Goal: Book appointment/travel/reservation: Book appointment/travel/reservation

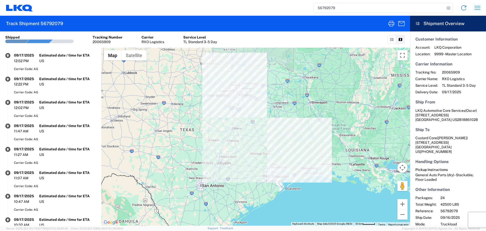
click at [479, 10] on icon "button" at bounding box center [478, 8] width 6 height 4
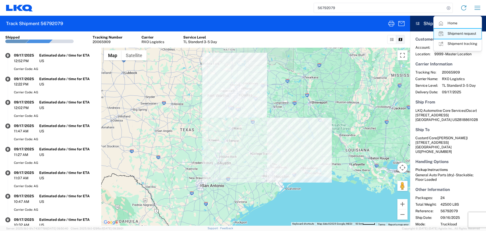
click at [451, 33] on link "Shipment request" at bounding box center [458, 34] width 48 height 10
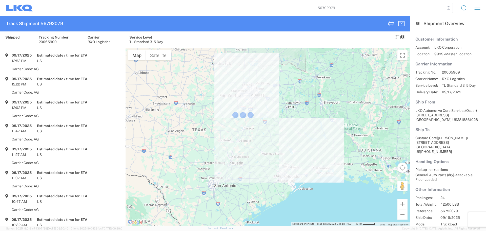
select select "FULL"
select select "LBS"
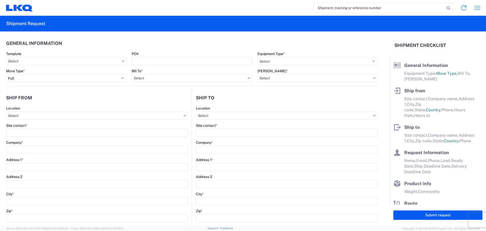
click at [336, 7] on input "search" at bounding box center [379, 8] width 131 height 10
type input "56781204"
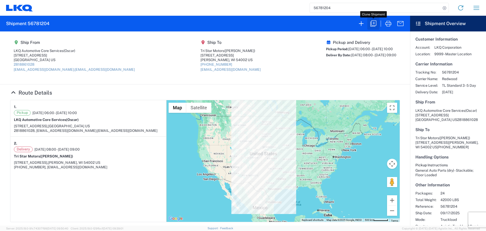
click at [374, 27] on icon "button" at bounding box center [374, 24] width 8 height 8
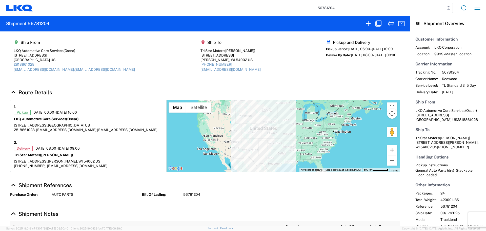
select select "FULL"
select select "US"
select select "LBS"
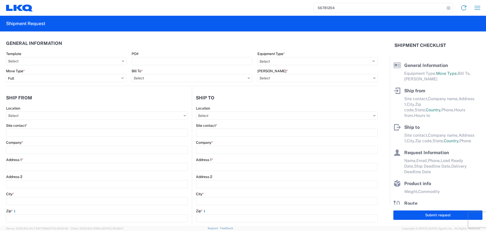
select select "STDV"
type input "Oscar"
type input "LKQ Automotive Core Services"
type input "1714 West Mount Houston Rd"
type input "Houston"
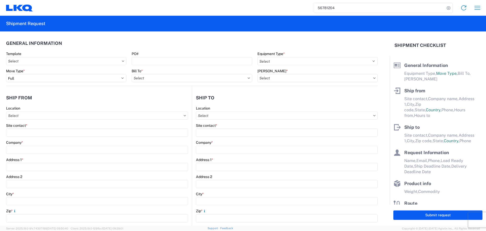
type input "77038"
type input "oxdavila@lkqcorp.com;acgarcia@lkqcorp.com"
type input "Ben Steine"
type input "Tri Star Motors"
type input "320 10th Avenue"
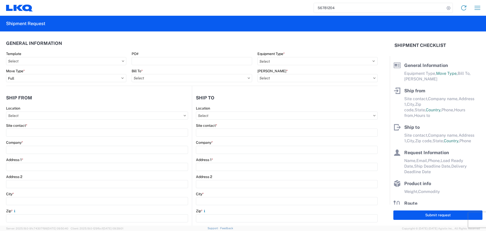
type input "Baldwin"
type input "54002"
type input "ben@tristarengine.com"
type input "Oscar"
type input "[EMAIL_ADDRESS][DOMAIN_NAME]"
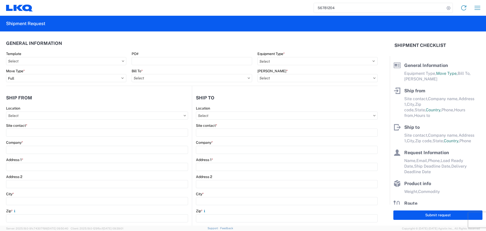
type input "2818861028"
type input "2025-09-17"
type input "2025-09-19"
type input "42000"
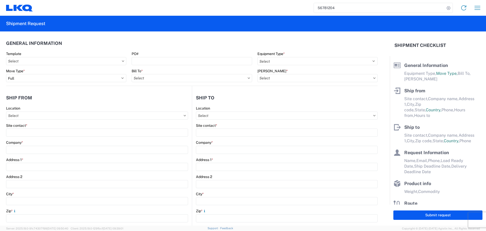
type input "General Auto Parts (dry)"
type input "24"
type input "0"
type input "40"
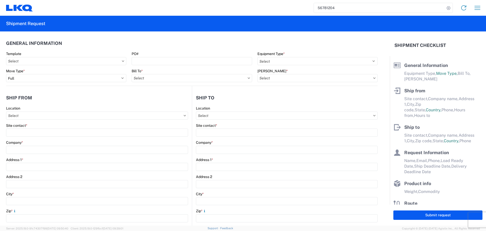
type input "36"
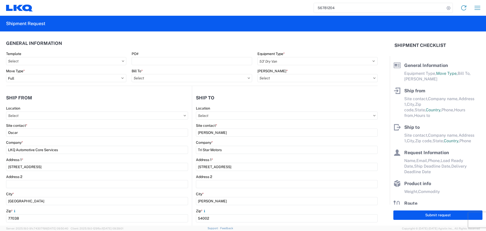
select select "US"
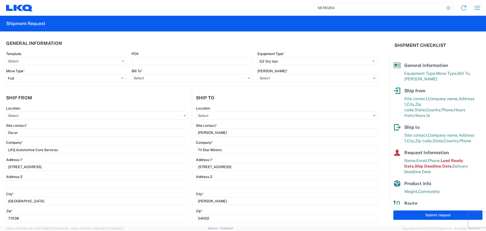
type input "1760 - LKQ Best Core"
type input "1760-6300-66000-0000 - 1760 Freight Out"
type input "1760 - LKQ Best Core"
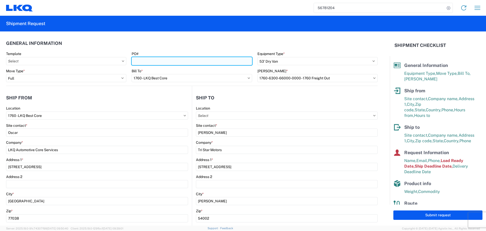
click at [157, 59] on input "PO#" at bounding box center [192, 61] width 120 height 8
type input "AUTO PARTS"
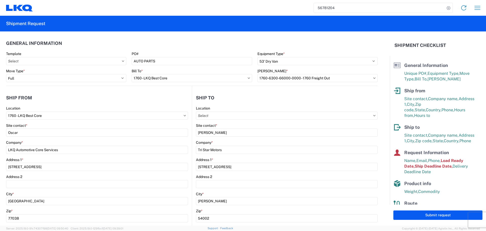
click at [169, 51] on agx-form-section "General Information Template PO# AUTO PARTS Equipment Type * Select 53’ Dry Van…" at bounding box center [192, 61] width 372 height 48
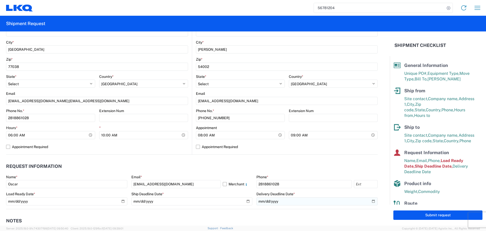
scroll to position [152, 0]
click at [370, 135] on input "09:00:00" at bounding box center [333, 134] width 89 height 8
type input "13:00"
click at [190, 164] on header "Request Information" at bounding box center [192, 165] width 372 height 11
click at [122, 201] on input "2025-09-17" at bounding box center [66, 201] width 121 height 8
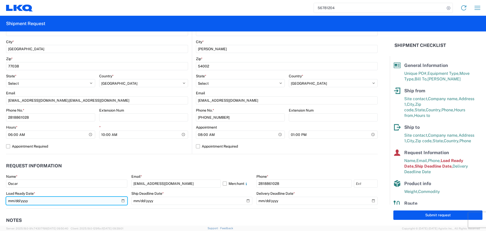
type input "2025-09-22"
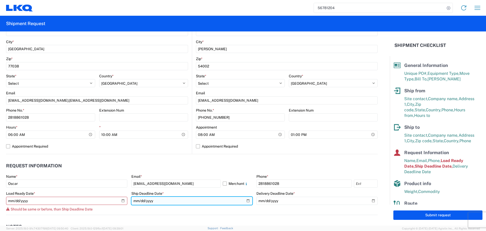
click at [244, 200] on input "2025-09-17" at bounding box center [191, 201] width 121 height 8
type input "2025-09-22"
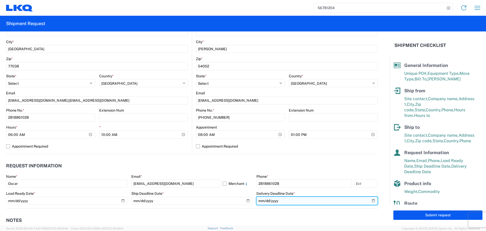
click at [371, 201] on input "2025-09-19" at bounding box center [317, 201] width 121 height 8
type input "2025-09-24"
click at [213, 161] on header "Request Information" at bounding box center [192, 165] width 372 height 11
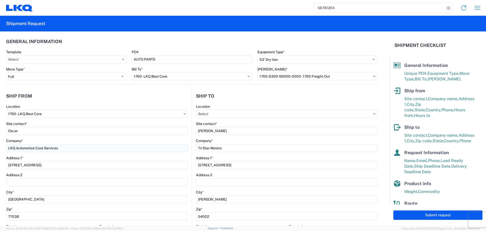
scroll to position [0, 0]
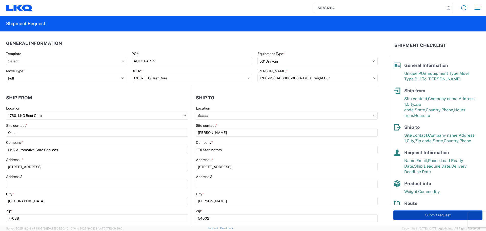
click at [437, 214] on button "Submit request" at bounding box center [438, 214] width 89 height 9
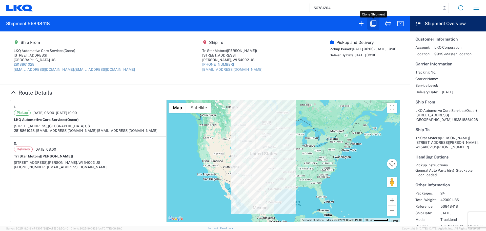
click at [372, 24] on icon "button" at bounding box center [374, 24] width 6 height 6
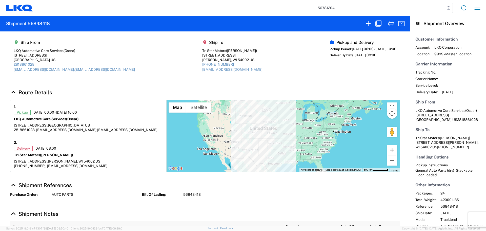
select select "FULL"
select select "LBS"
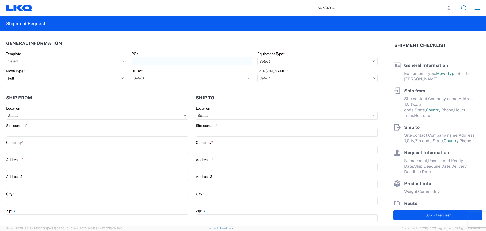
select select "STDV"
type input "Oscar"
type input "LKQ Automotive Core Services"
type input "1714 West Mount Houston Rd"
type input "Houston"
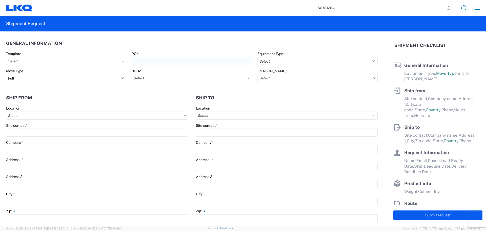
type input "77038"
type input "oxdavila@lkqcorp.com;acgarcia@lkqcorp.com"
type input "Ben Steine"
type input "Tri Star Motors"
type input "320 10th Avenue"
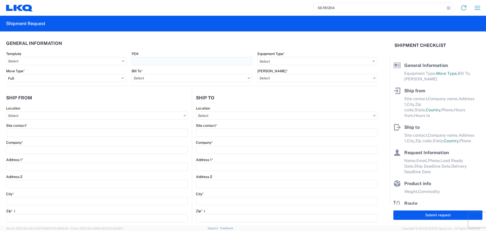
type input "Baldwin"
type input "54002"
type input "ben@tristarengine.com"
type input "Oscar"
type input "[EMAIL_ADDRESS][DOMAIN_NAME]"
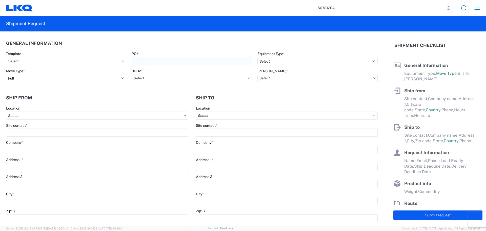
type input "2818861028"
type input "2025-09-22"
type input "2025-09-24"
type input "42000"
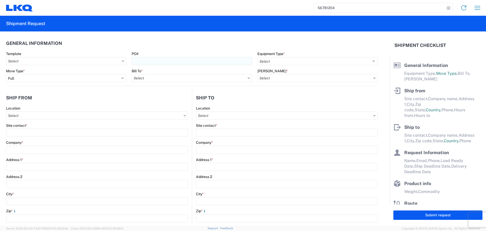
type input "General Auto Parts (dry)"
type input "24"
type input "0"
type input "40"
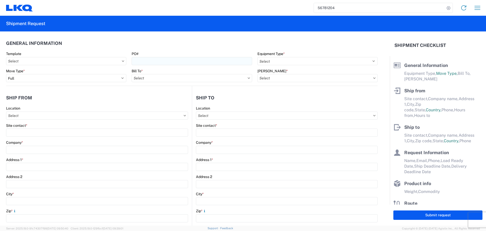
type input "36"
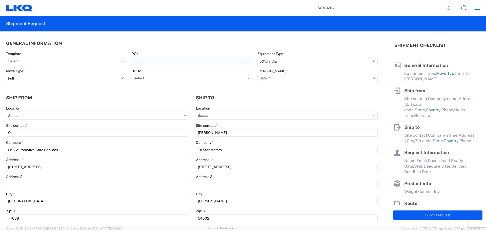
select select "US"
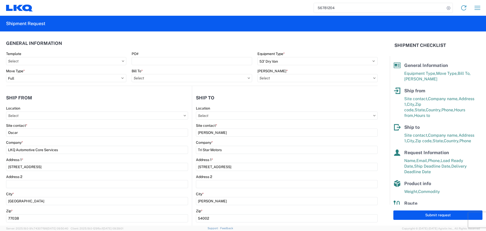
type input "1760 - LKQ Best Core"
type input "1760-6300-66000-0000 - 1760 Freight Out"
type input "1760 - LKQ Best Core"
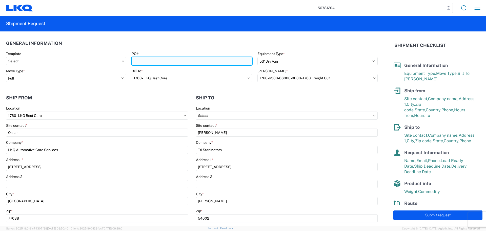
click at [154, 64] on input "PO#" at bounding box center [192, 61] width 120 height 8
type input "AUTO PARTS"
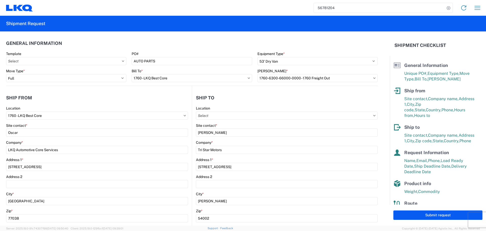
click at [170, 44] on header "General Information" at bounding box center [192, 42] width 372 height 11
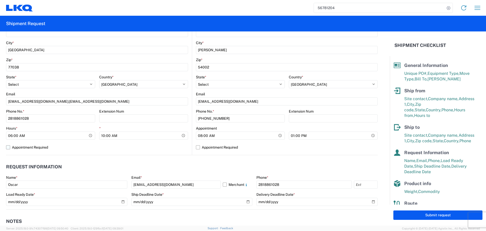
scroll to position [152, 0]
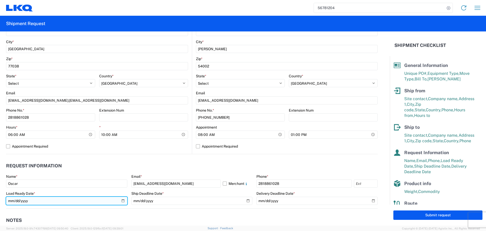
click at [124, 203] on input "2025-09-22" at bounding box center [66, 201] width 121 height 8
click at [122, 202] on input "2025-09-22" at bounding box center [66, 201] width 121 height 8
type input "2025-09-23"
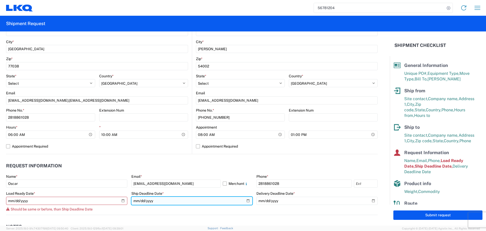
click at [248, 200] on input "2025-09-22" at bounding box center [191, 201] width 121 height 8
type input "2025-09-23"
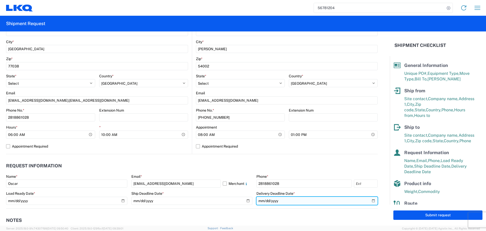
click at [368, 200] on input "2025-09-24" at bounding box center [317, 201] width 121 height 8
click at [288, 170] on header "Request Information" at bounding box center [192, 165] width 372 height 11
click at [243, 161] on header "Request Information" at bounding box center [192, 165] width 372 height 11
click at [368, 199] on input "2025-09-24" at bounding box center [317, 201] width 121 height 8
type input "2025-09-25"
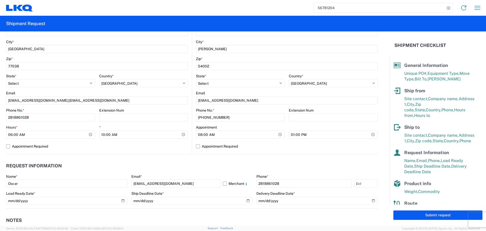
click at [303, 166] on header "Request Information" at bounding box center [192, 165] width 372 height 11
click at [121, 143] on label "Appointment Required" at bounding box center [97, 146] width 182 height 8
click at [0, 0] on input "Appointment Required" at bounding box center [0, 0] width 0 height 0
click at [121, 143] on label "Appointment Required" at bounding box center [97, 146] width 182 height 8
click at [0, 0] on input "Appointment Required" at bounding box center [0, 0] width 0 height 0
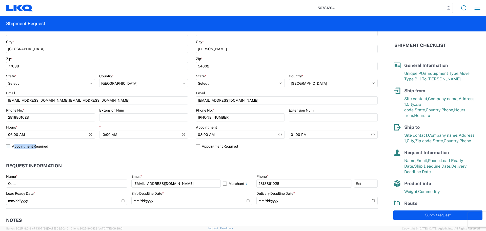
select select "US"
click at [121, 143] on label "Appointment Required" at bounding box center [97, 146] width 182 height 8
click at [0, 0] on input "Appointment Required" at bounding box center [0, 0] width 0 height 0
select select "US"
click at [8, 146] on label "Appointment Required" at bounding box center [97, 146] width 182 height 8
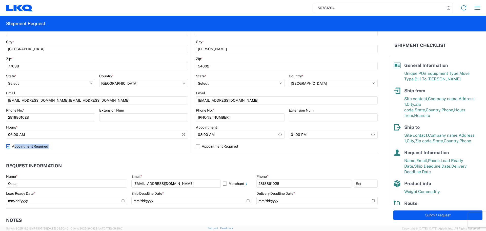
click at [0, 0] on input "Appointment Required" at bounding box center [0, 0] width 0 height 0
select select "US"
click at [186, 165] on header "Request Information" at bounding box center [192, 165] width 372 height 11
click at [178, 164] on header "Request Information" at bounding box center [192, 165] width 372 height 11
click at [180, 162] on header "Request Information" at bounding box center [192, 165] width 372 height 11
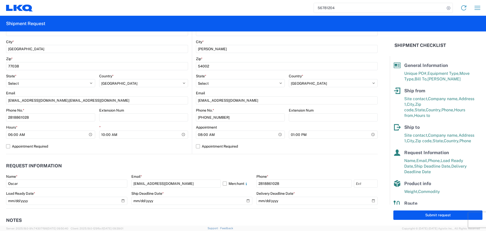
click at [180, 162] on header "Request Information" at bounding box center [192, 165] width 372 height 11
click at [171, 161] on header "Request Information" at bounding box center [192, 165] width 372 height 11
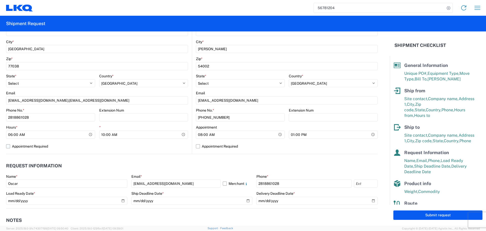
click at [157, 149] on label "Appointment Required" at bounding box center [97, 146] width 182 height 8
click at [0, 0] on input "Appointment Required" at bounding box center [0, 0] width 0 height 0
select select "TX"
select select "US"
click at [157, 149] on label "Appointment Required" at bounding box center [97, 146] width 182 height 8
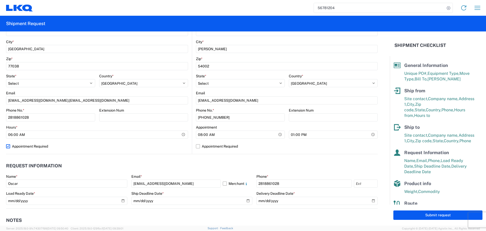
click at [0, 0] on input "Appointment Required" at bounding box center [0, 0] width 0 height 0
select select "US"
click at [187, 194] on div "Ship Deadline Date *" at bounding box center [191, 193] width 121 height 5
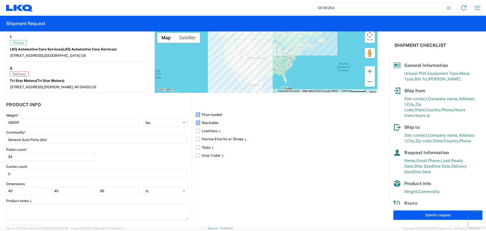
scroll to position [405, 0]
click at [157, 157] on div "Pallet count * 24" at bounding box center [97, 155] width 182 height 17
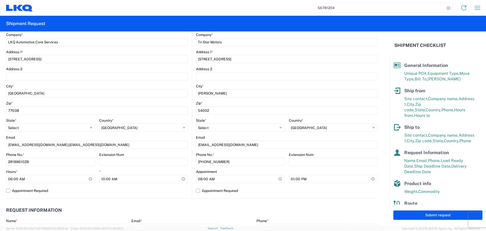
scroll to position [177, 0]
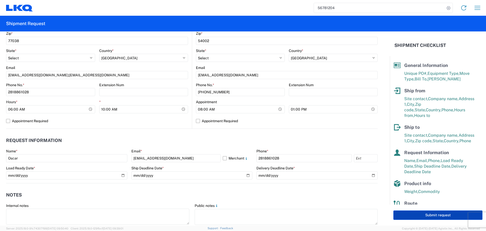
click at [429, 215] on button "Submit request" at bounding box center [438, 214] width 89 height 9
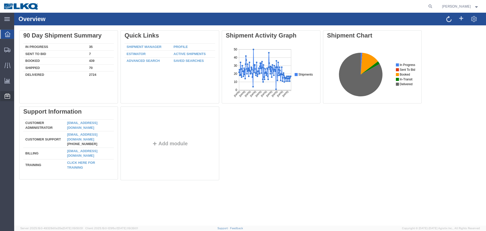
click at [0, 0] on span "Location Appointment" at bounding box center [0, 0] width 0 height 0
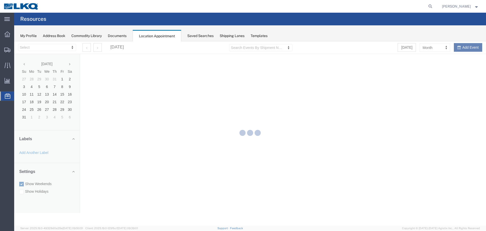
select select "27634"
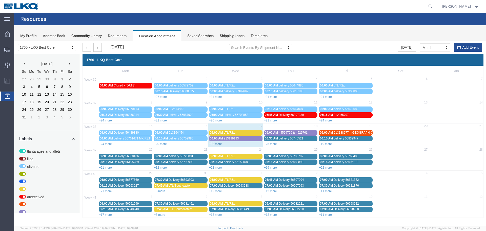
click at [216, 143] on link "+32 more" at bounding box center [215, 144] width 13 height 4
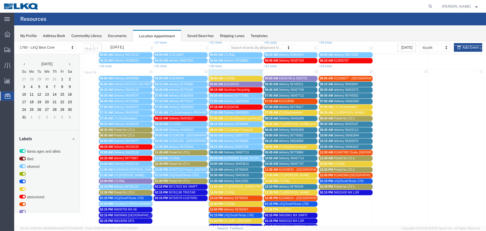
scroll to position [51, 0]
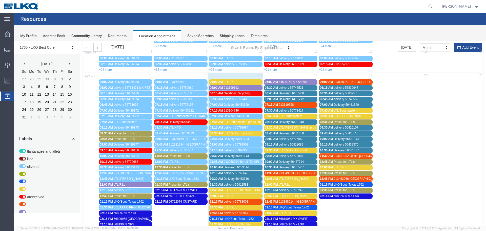
click at [221, 80] on span "06:00 AM" at bounding box center [216, 82] width 13 height 4
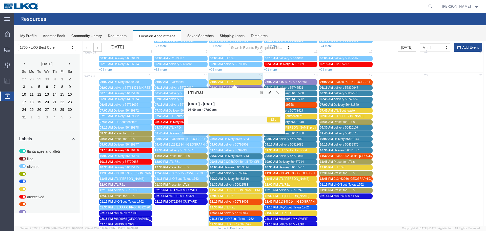
click at [270, 92] on icon at bounding box center [269, 93] width 3 height 4
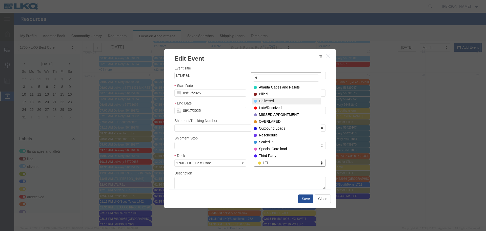
type input "d"
select select "40"
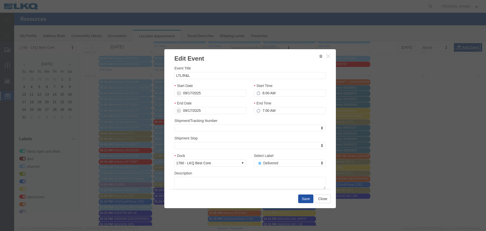
click at [303, 200] on button "Save" at bounding box center [305, 198] width 15 height 9
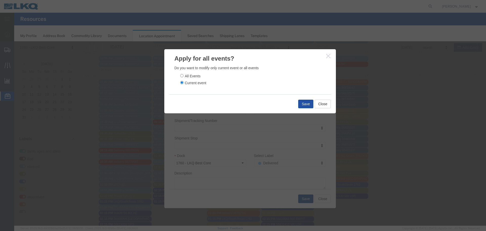
click at [300, 103] on button "Save" at bounding box center [305, 104] width 15 height 9
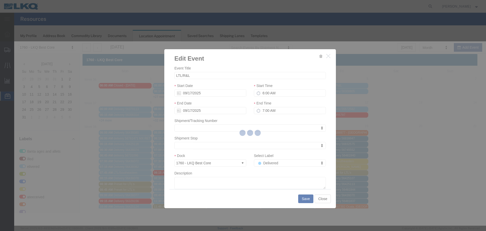
scroll to position [0, 0]
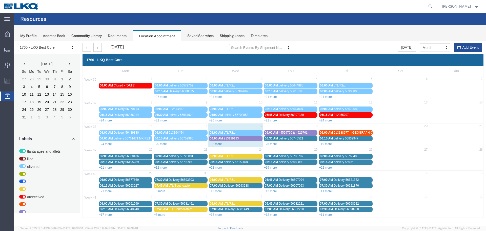
click at [215, 144] on link "+32 more" at bounding box center [215, 144] width 13 height 4
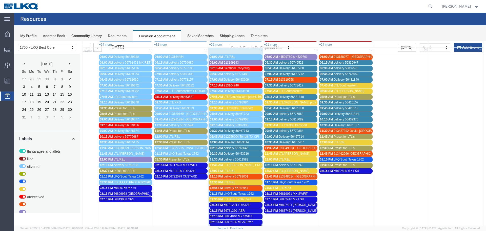
scroll to position [76, 0]
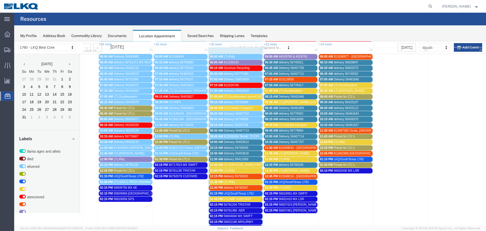
click at [231, 95] on span "LTL/Southeastern pro#411699288" at bounding box center [247, 97] width 46 height 4
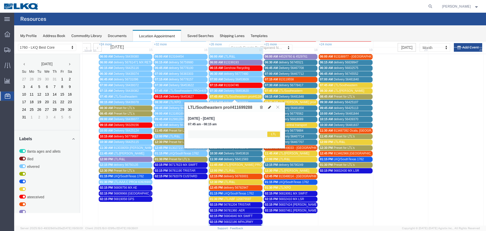
click at [267, 106] on button at bounding box center [269, 106] width 7 height 5
select select "1"
select select "25"
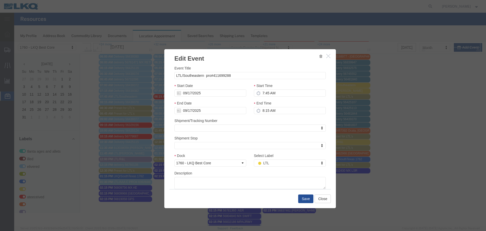
type input "d"
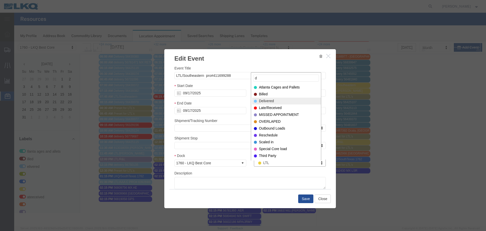
type input "d"
select select "40"
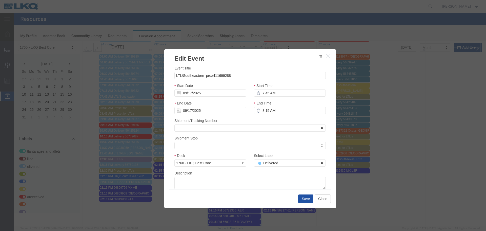
click at [305, 197] on button "Save" at bounding box center [305, 198] width 15 height 9
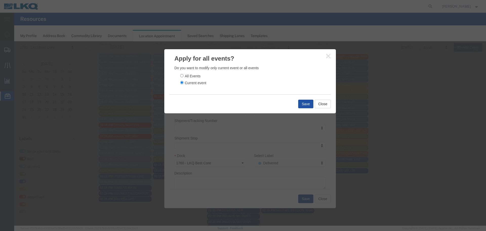
click at [308, 104] on button "Save" at bounding box center [305, 104] width 15 height 9
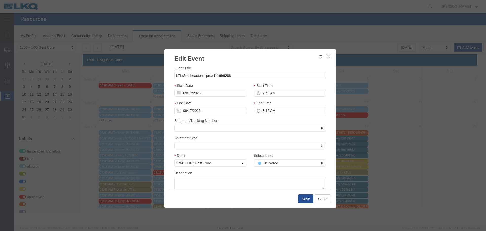
scroll to position [0, 0]
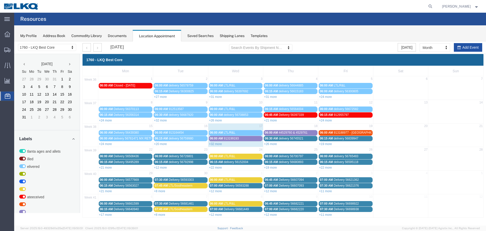
click at [470, 47] on button "Add Event" at bounding box center [468, 47] width 28 height 9
select select
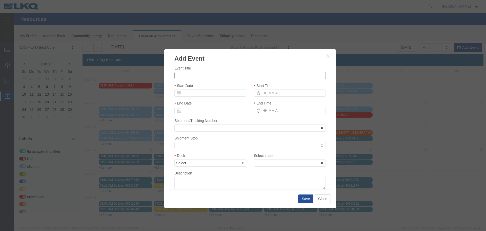
click at [210, 75] on input "Event Title" at bounding box center [250, 75] width 151 height 7
click at [220, 58] on h3 "Add Event" at bounding box center [250, 56] width 172 height 14
click at [218, 99] on div "Start Date" at bounding box center [211, 91] width 80 height 17
click at [206, 95] on input "Start Date" at bounding box center [211, 92] width 72 height 7
click at [198, 85] on div "Start Date" at bounding box center [211, 90] width 72 height 14
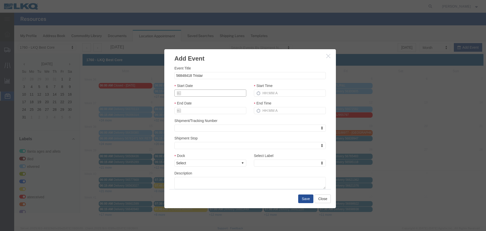
click at [198, 94] on input "Start Date" at bounding box center [211, 92] width 72 height 7
click at [202, 71] on div "Event Title 56848418 Tristar" at bounding box center [250, 72] width 151 height 14
click at [200, 78] on input "56848418 Tristar" at bounding box center [250, 75] width 151 height 7
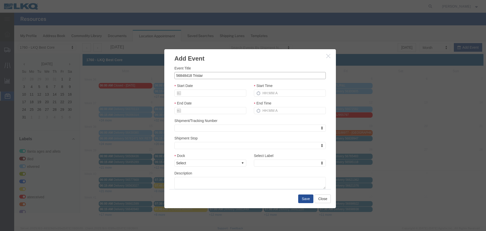
click at [200, 78] on input "56848418 Tristar" at bounding box center [250, 75] width 151 height 7
type input "56848418 TRISTAR"
click at [221, 62] on h3 "Add Event" at bounding box center [250, 56] width 172 height 14
click at [209, 94] on input "Start Date" at bounding box center [211, 92] width 72 height 7
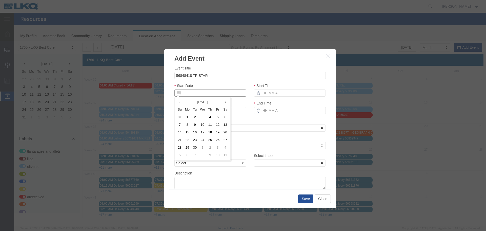
type input "9"
type input "09/17/2025"
type input "9/22/2"
type input "09/22/2"
type input "9/22/25"
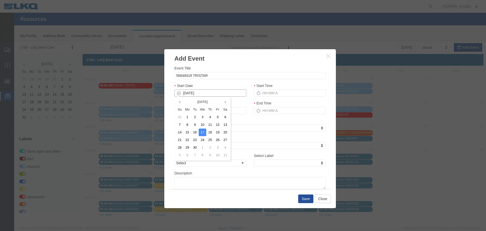
type input "09/22/25"
click at [212, 83] on div "Event Title 56848418 TRISTAR Start Date 09/22/25 Start Time End Date 09/22/25 E…" at bounding box center [250, 127] width 151 height 124
click at [270, 87] on label "Start Time" at bounding box center [263, 85] width 19 height 5
click at [270, 89] on input "Start Time" at bounding box center [290, 92] width 72 height 7
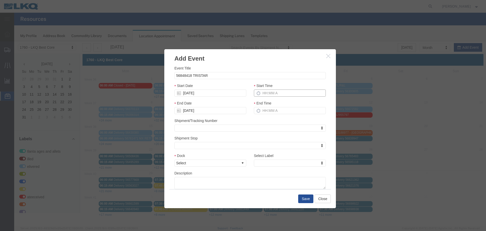
click at [267, 93] on input "Start Time" at bounding box center [290, 92] width 72 height 7
type input "2:15 PM"
click at [272, 108] on input "3:15 PM" at bounding box center [290, 110] width 72 height 7
type input "2:15 PM"
click at [242, 161] on select "Select 1760 - LKQ Best Core 1760 - Outbound Loads" at bounding box center [211, 162] width 72 height 7
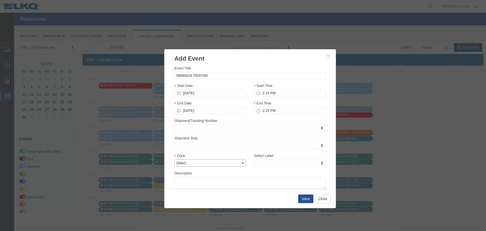
select select "1"
click at [175, 159] on select "Select 1760 - LKQ Best Core 1760 - Outbound Loads" at bounding box center [211, 162] width 72 height 7
click at [284, 169] on div "Select Label Select Label Select Label Atlanta Cages and Pallets Billed Deliver…" at bounding box center [290, 161] width 80 height 17
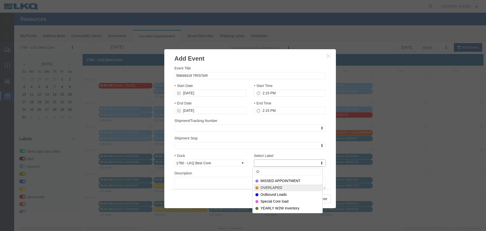
type input "O"
select select "80"
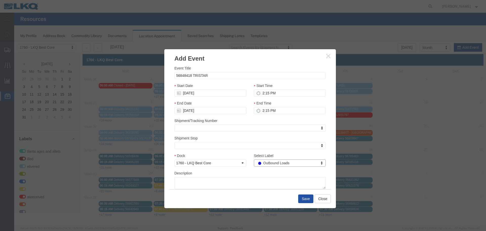
click at [310, 198] on button "Save" at bounding box center [305, 198] width 15 height 9
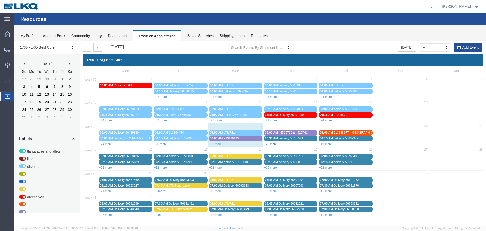
click at [269, 144] on link "+26 more" at bounding box center [270, 144] width 13 height 4
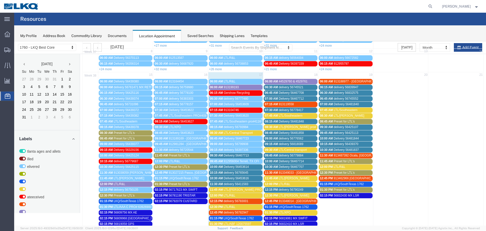
scroll to position [51, 0]
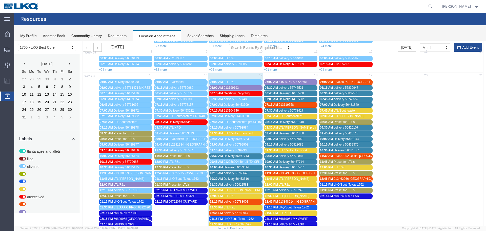
click at [232, 133] on span "LTL/Central Transport" at bounding box center [238, 133] width 29 height 4
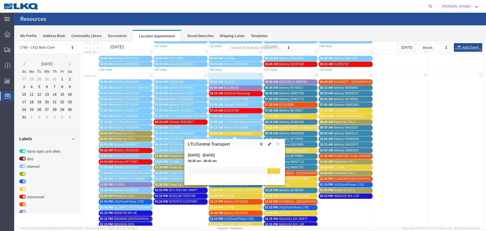
click at [271, 145] on button at bounding box center [269, 143] width 7 height 5
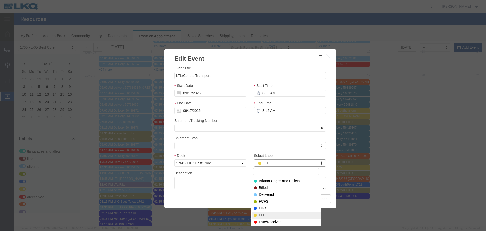
type input "S"
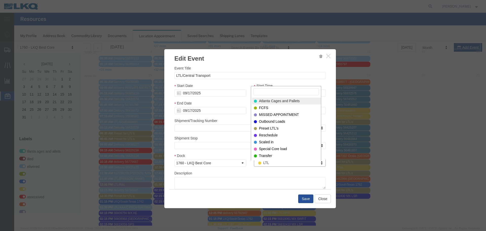
scroll to position [33, 0]
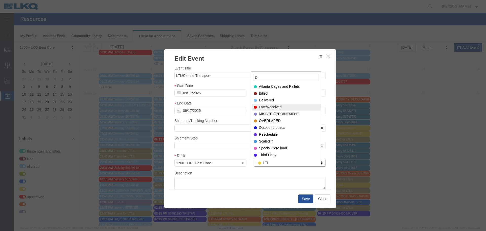
type input "D"
select select "40"
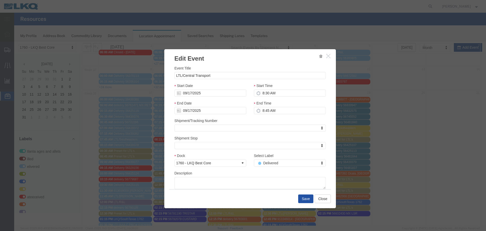
click at [301, 201] on button "Save" at bounding box center [305, 198] width 15 height 9
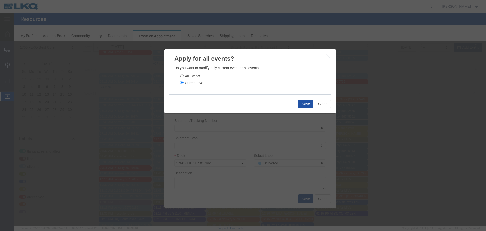
click at [303, 104] on button "Save" at bounding box center [305, 104] width 15 height 9
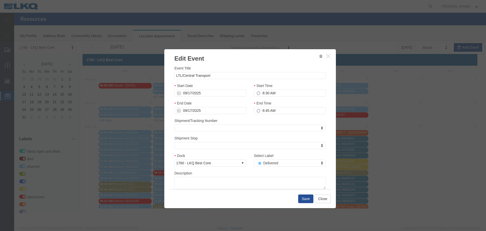
scroll to position [0, 0]
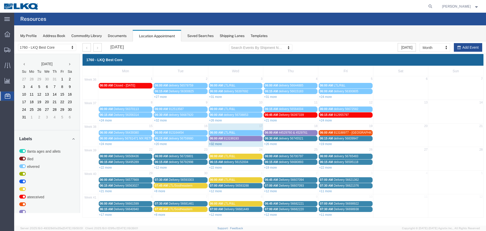
click at [215, 144] on link "+32 more" at bounding box center [215, 144] width 13 height 4
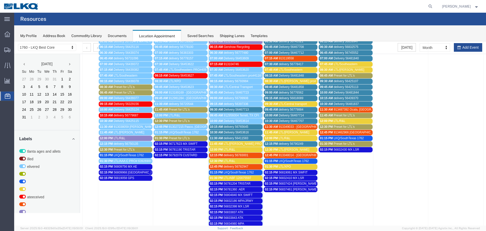
scroll to position [101, 0]
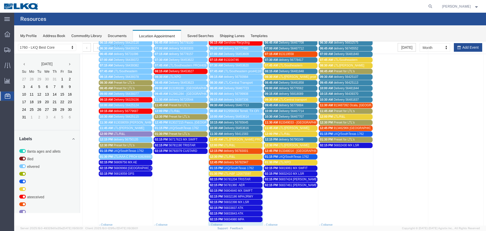
click at [236, 138] on span "LTL/[PERSON_NAME] PRO 295-4691275" at bounding box center [252, 140] width 56 height 4
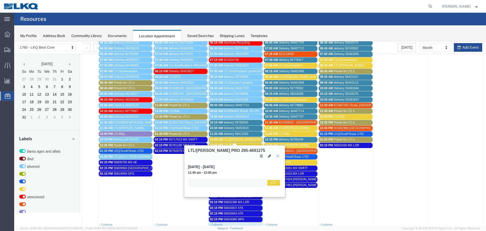
click at [268, 153] on button at bounding box center [269, 155] width 7 height 5
select select "1"
select select "25"
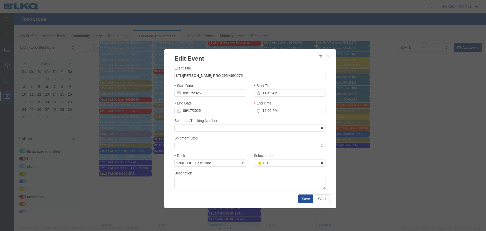
type input "D"
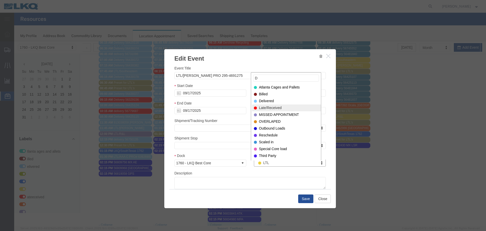
type input "D"
select select "40"
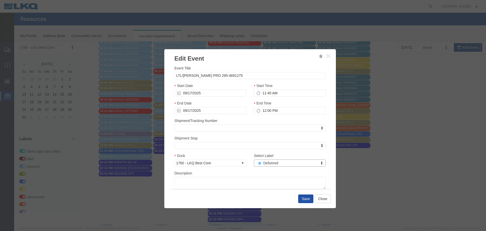
click at [302, 198] on button "Save" at bounding box center [305, 198] width 15 height 9
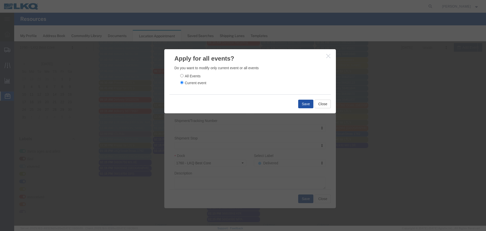
click at [299, 102] on button "Save" at bounding box center [305, 104] width 15 height 9
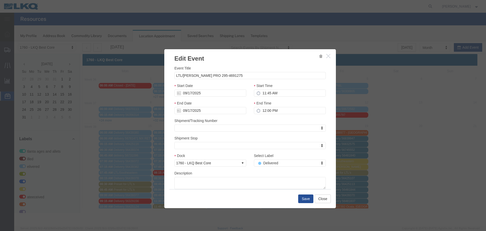
scroll to position [0, 0]
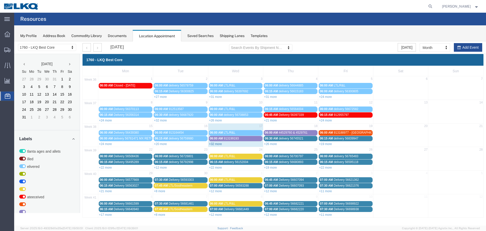
click at [218, 143] on link "+32 more" at bounding box center [215, 144] width 13 height 4
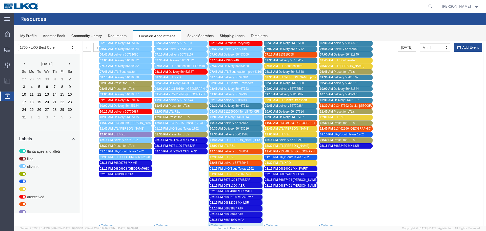
scroll to position [101, 0]
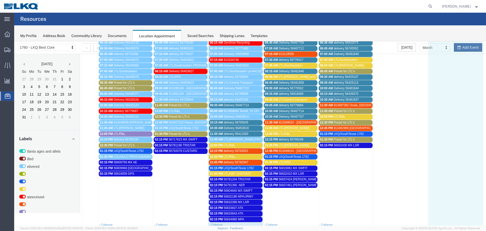
click at [462, 50] on td at bounding box center [456, 125] width 55 height 194
select select "1"
select select
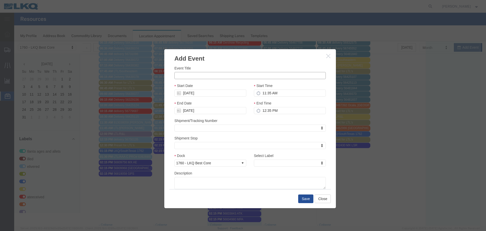
click at [219, 77] on input "Event Title" at bounding box center [250, 75] width 151 height 7
type input "56848430 TRISTAR"
click at [237, 60] on h3 "Add Event" at bounding box center [250, 56] width 172 height 14
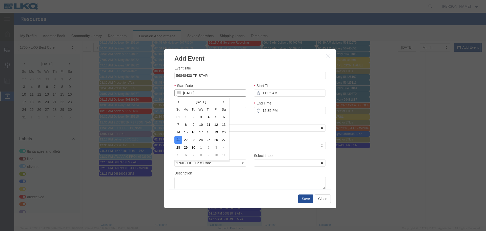
click at [198, 93] on input "09/21/2025" at bounding box center [211, 92] width 72 height 7
type input "9"
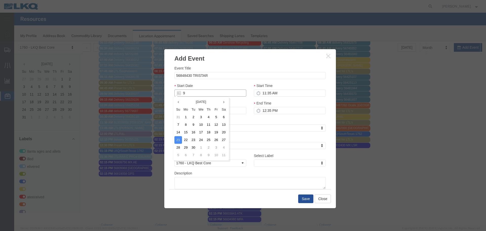
type input "09/17/2025"
type input "9/23/2"
type input "09/23/2"
type input "9/23/25"
type input "09/23/25"
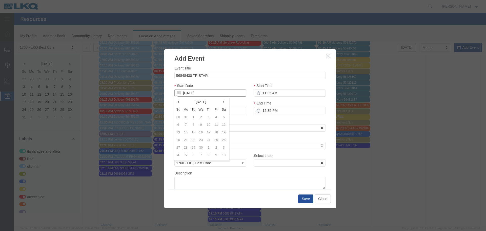
type input "09/23/25"
click at [208, 85] on div "Start Date 09/23/25" at bounding box center [211, 90] width 72 height 14
click at [274, 94] on input "11:35 AM" at bounding box center [290, 92] width 72 height 7
type input "2:35 AM"
type input "3:35 AM"
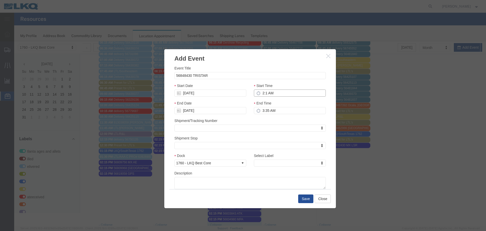
type input "2:15 AM"
type input "3:15 AM"
type input "2:15 PM"
click at [264, 111] on input "3:15 PM" at bounding box center [290, 110] width 72 height 7
type input "2:15 PM"
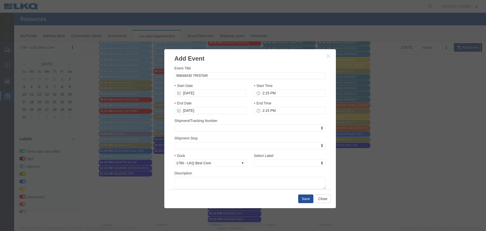
click at [251, 118] on div "Shipment/Tracking Number Shipment/Tracking Number Shipment/Tracking Number" at bounding box center [250, 125] width 151 height 14
click at [239, 163] on select "Select 1760 - LKQ Best Core 1760 - Outbound Loads" at bounding box center [211, 162] width 72 height 7
click at [175, 159] on select "Select 1760 - LKQ Best Core 1760 - Outbound Loads" at bounding box center [211, 162] width 72 height 7
click at [281, 158] on div "Select Label Select Label Select Label Atlanta Cages and Pallets Billed Deliver…" at bounding box center [290, 160] width 72 height 14
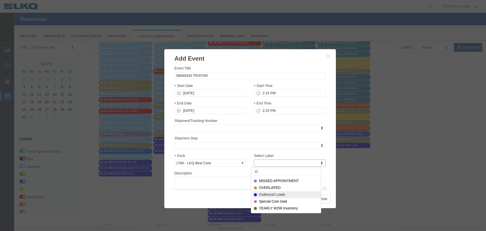
type input "O"
select select "80"
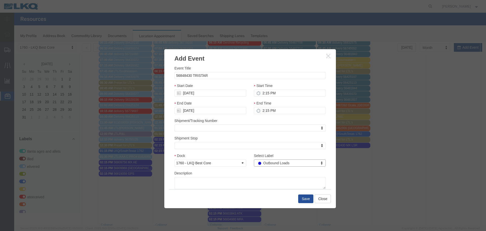
click at [263, 170] on div "Description" at bounding box center [250, 179] width 151 height 19
click at [304, 196] on button "Save" at bounding box center [305, 198] width 15 height 9
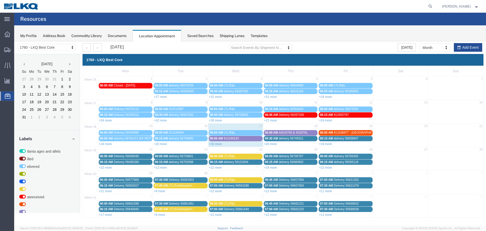
scroll to position [0, 0]
click at [215, 143] on link "+32 more" at bounding box center [215, 144] width 13 height 4
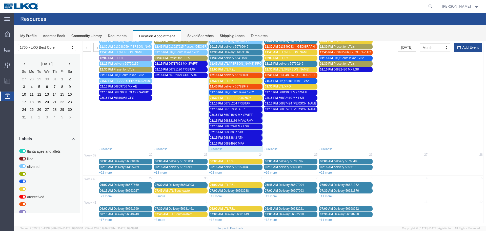
scroll to position [177, 0]
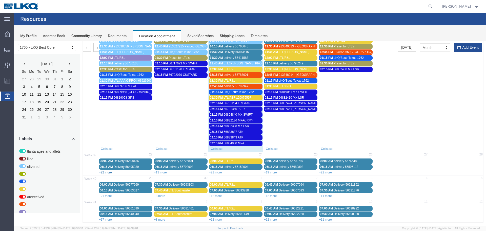
click at [104, 171] on link "+22 more" at bounding box center [105, 172] width 13 height 4
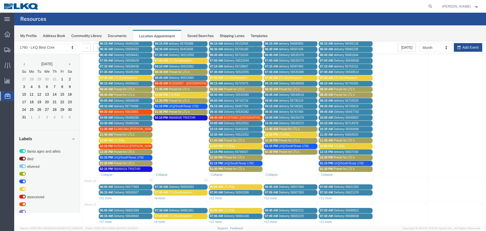
scroll to position [304, 0]
